Goal: Information Seeking & Learning: Find contact information

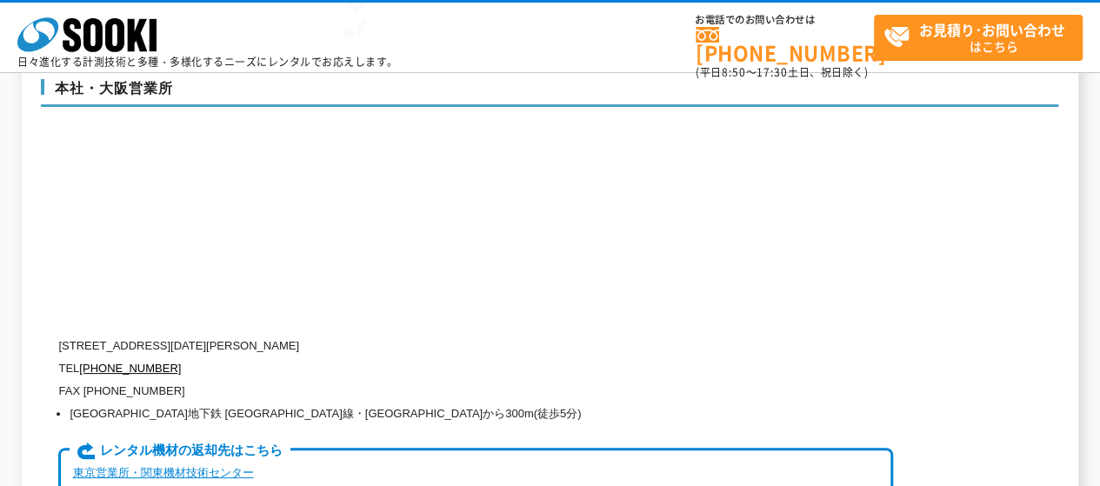
scroll to position [4521, 0]
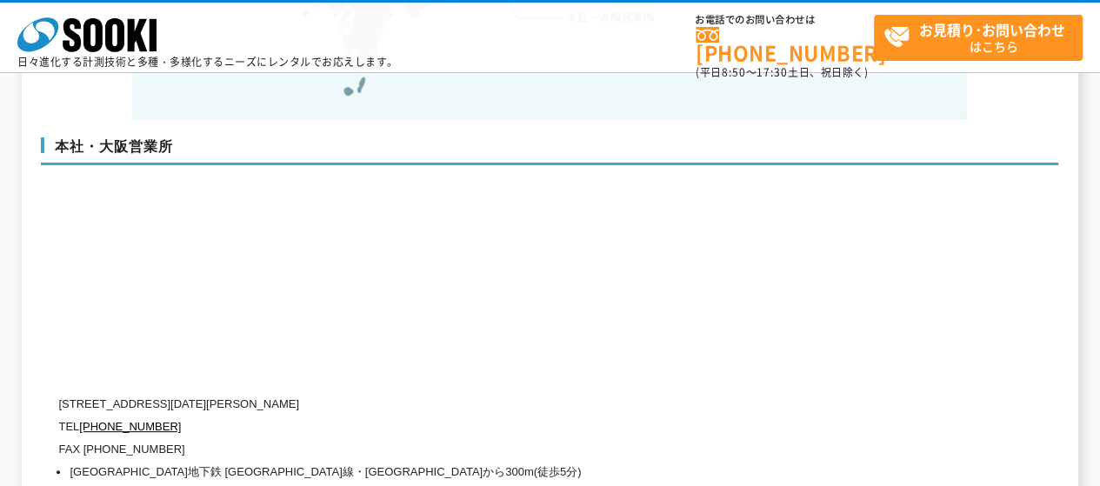
scroll to position [4087, 0]
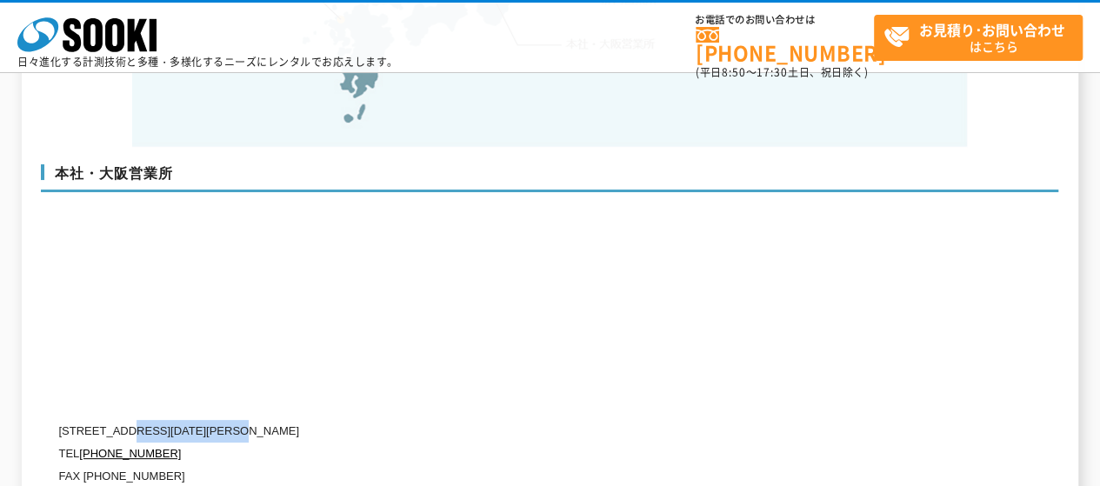
drag, startPoint x: 131, startPoint y: 392, endPoint x: 296, endPoint y: 397, distance: 164.4
click at [296, 420] on p "[STREET_ADDRESS][DATE][PERSON_NAME]" at bounding box center [475, 431] width 835 height 23
click at [295, 420] on p "[STREET_ADDRESS][DATE][PERSON_NAME]" at bounding box center [475, 431] width 835 height 23
drag, startPoint x: 132, startPoint y: 398, endPoint x: 299, endPoint y: 397, distance: 166.9
click at [299, 420] on p "[STREET_ADDRESS][DATE][PERSON_NAME]" at bounding box center [475, 431] width 835 height 23
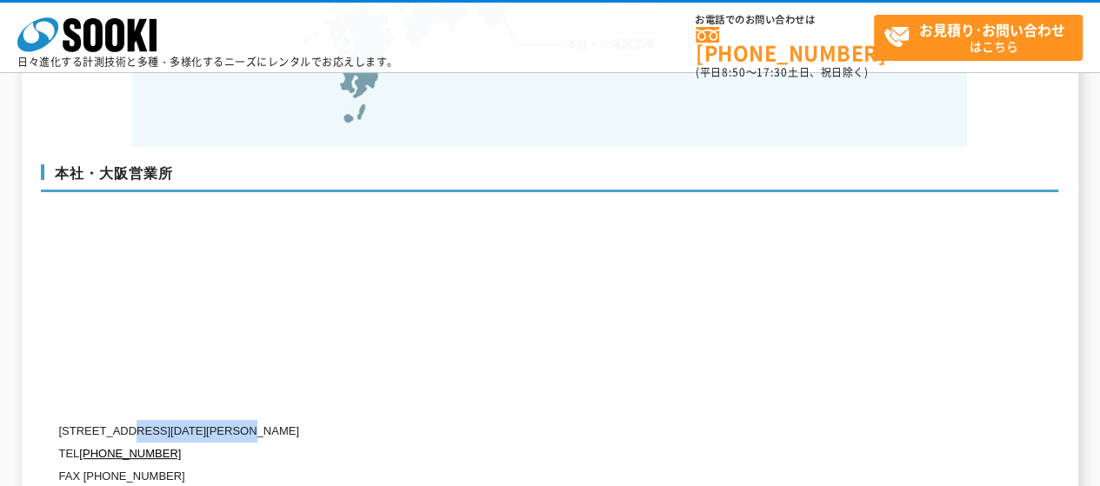
copy p "[STREET_ADDRESS][DATE]"
drag, startPoint x: 307, startPoint y: 399, endPoint x: 394, endPoint y: 396, distance: 87.0
click at [406, 420] on p "[STREET_ADDRESS][DATE][PERSON_NAME]" at bounding box center [475, 431] width 835 height 23
copy p "[PERSON_NAME][GEOGRAPHIC_DATA]13階"
